Goal: Information Seeking & Learning: Find specific page/section

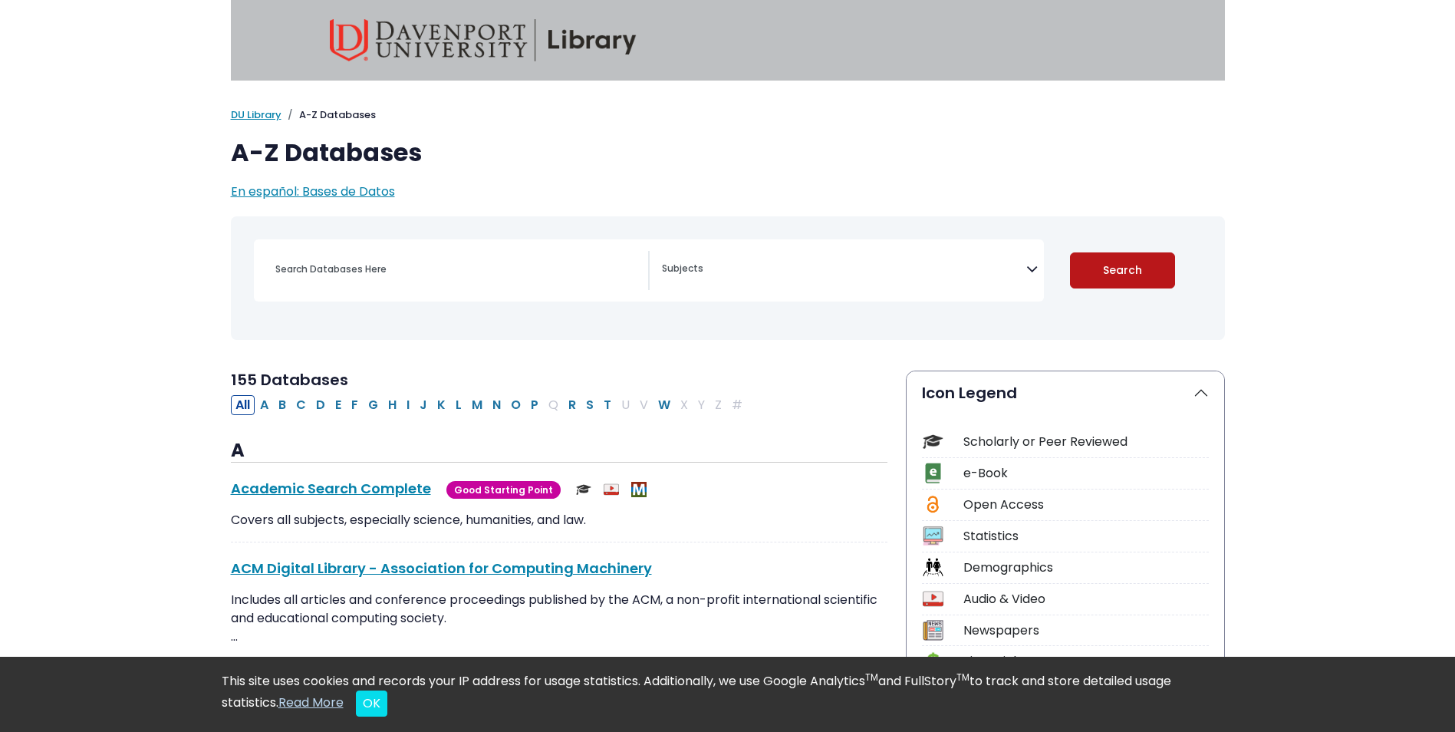
click at [1094, 270] on button "Search" at bounding box center [1122, 270] width 105 height 36
select select "Database Subject Filter"
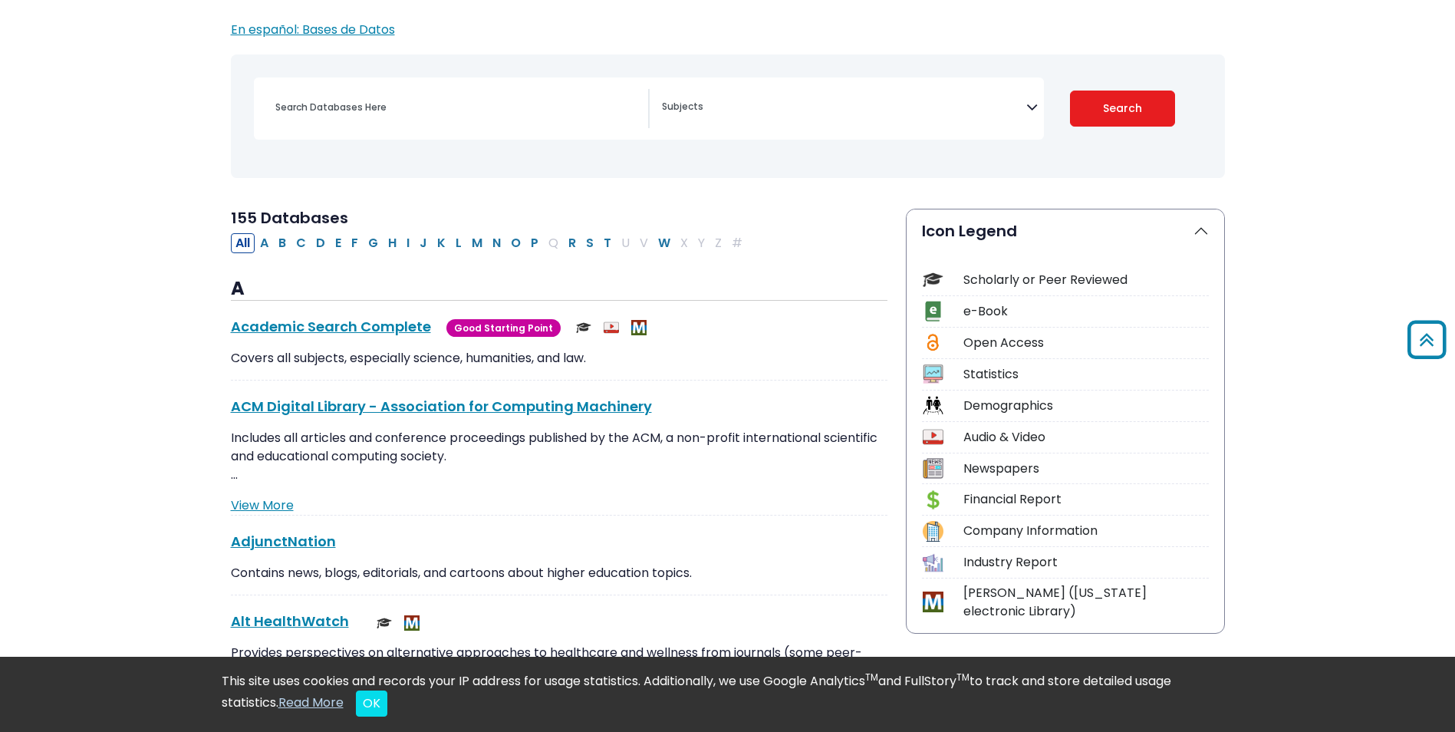
scroll to position [77, 0]
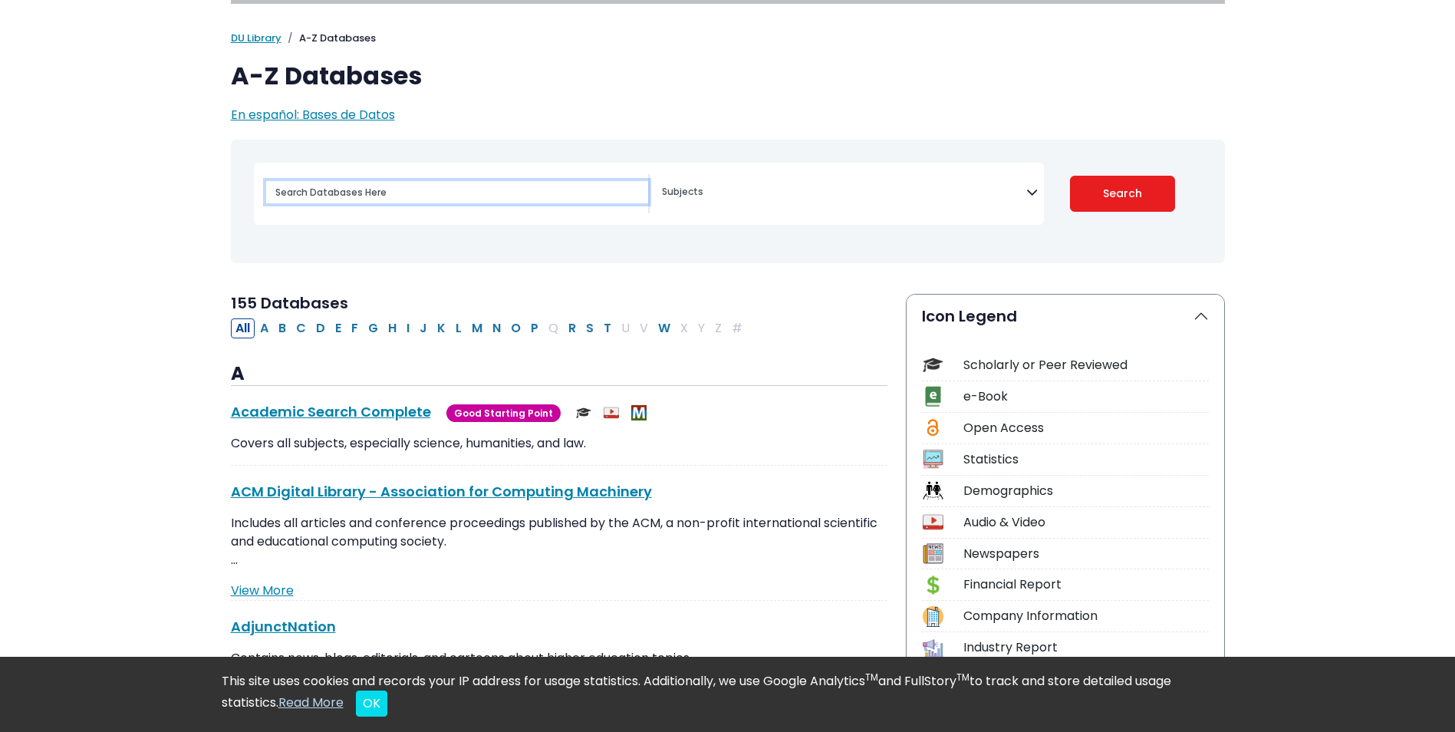
click at [443, 195] on input "Search database by title or keyword" at bounding box center [457, 192] width 382 height 22
type input "mintel"
click at [1070, 176] on button "Search" at bounding box center [1122, 194] width 105 height 36
select select "Database Subject Filter"
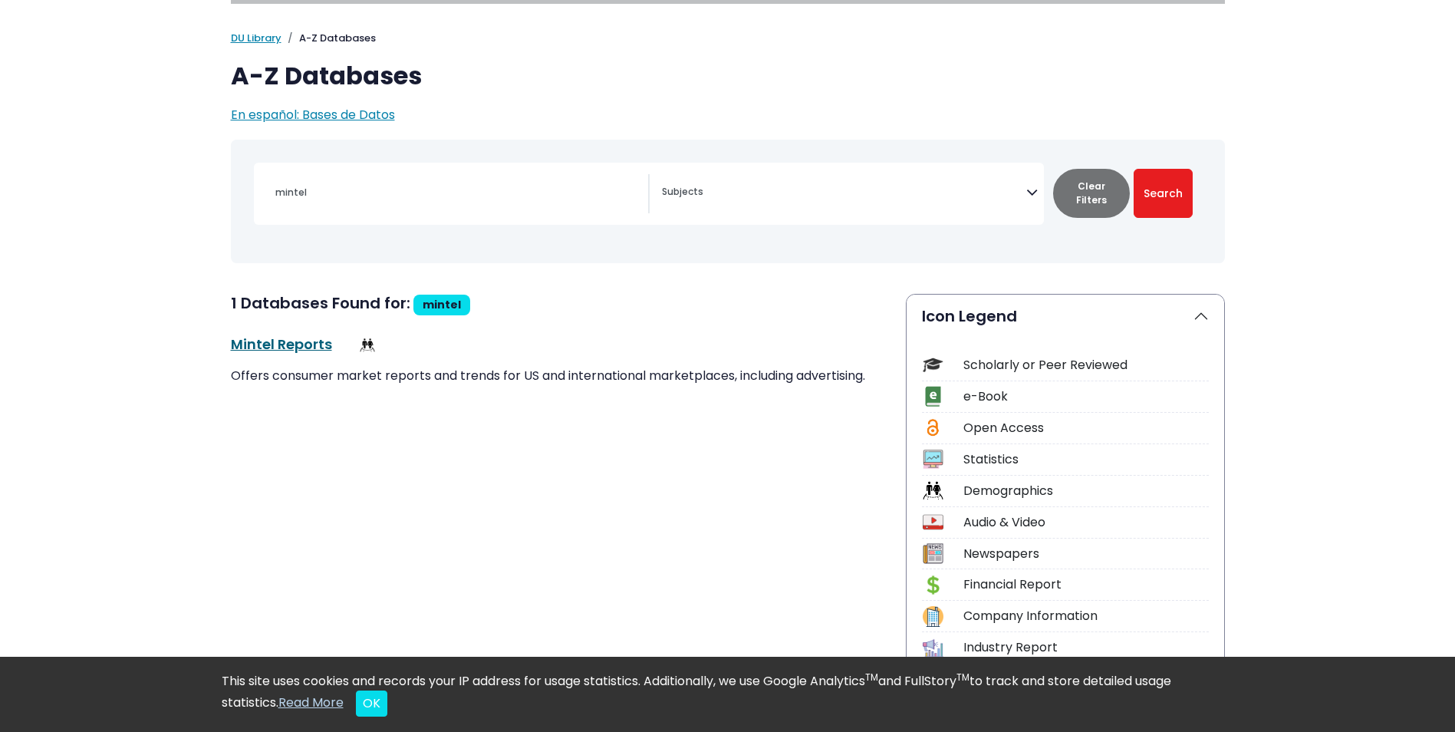
click at [295, 341] on link "Mintel Reports This link opens in a new window" at bounding box center [281, 343] width 101 height 19
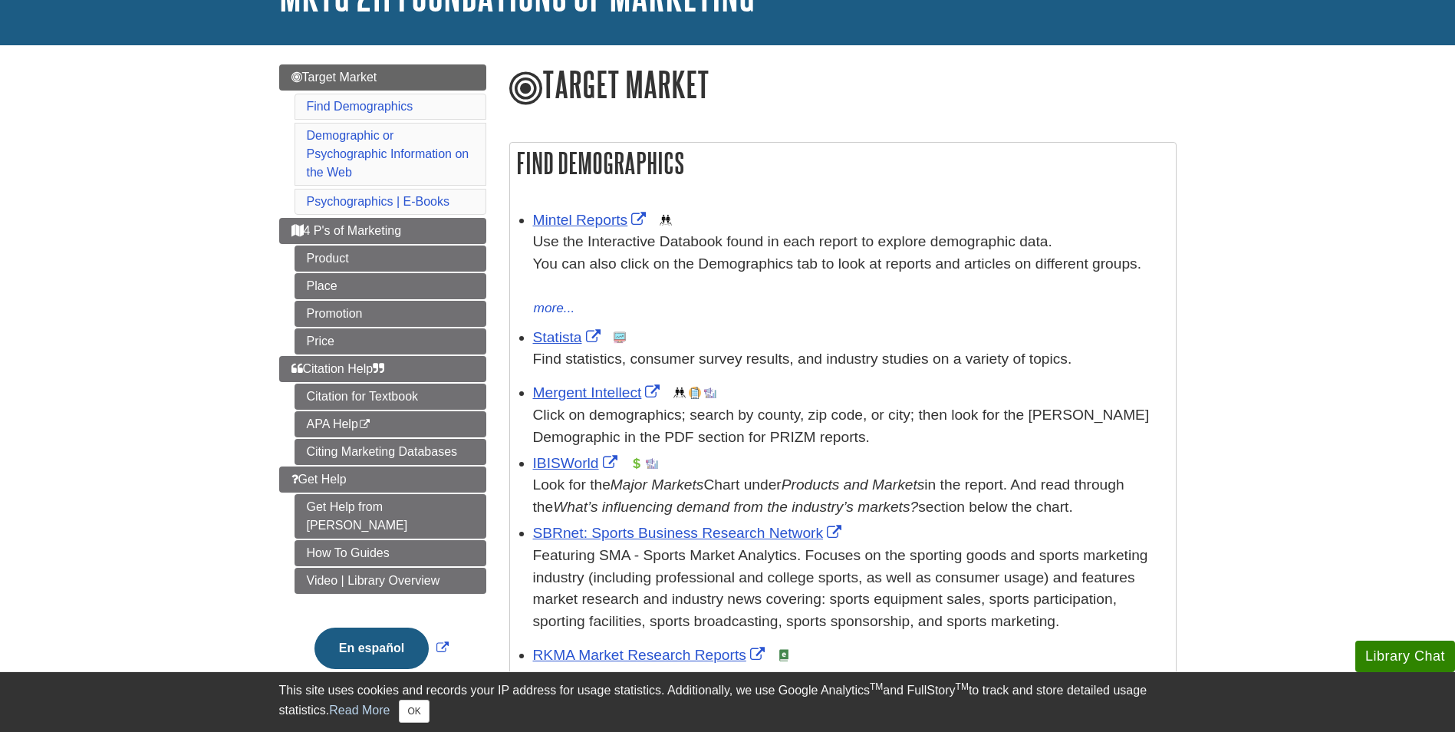
scroll to position [153, 0]
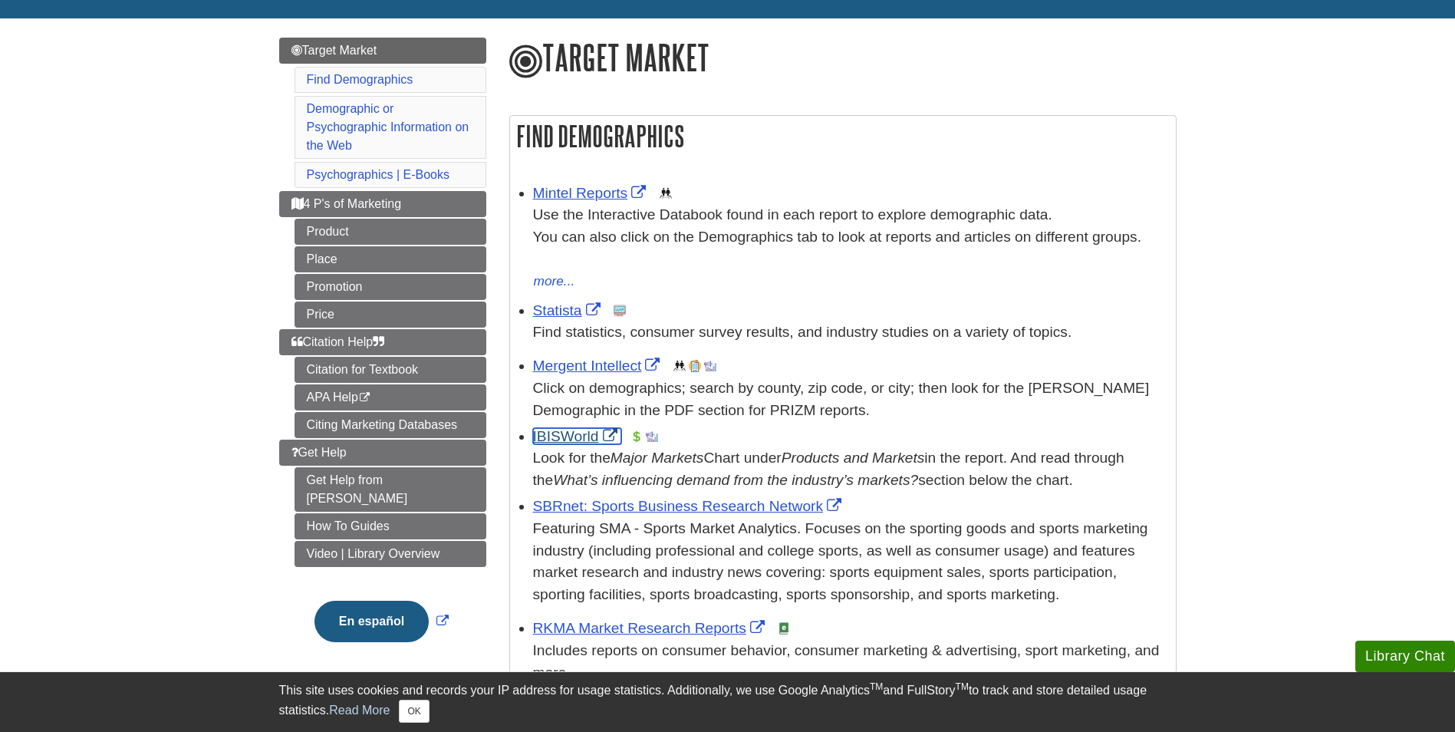
click at [575, 443] on link "IBISWorld" at bounding box center [577, 436] width 88 height 16
